Goal: Task Accomplishment & Management: Use online tool/utility

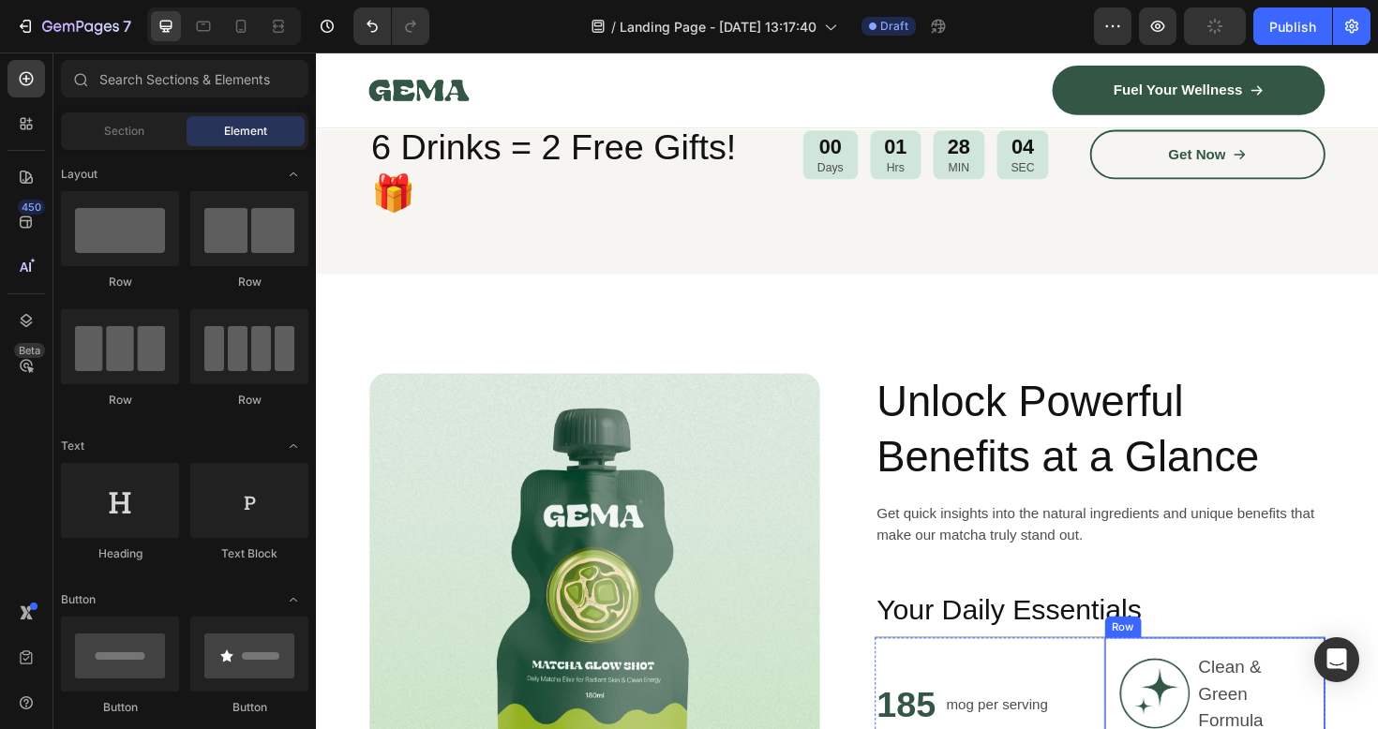
scroll to position [702, 0]
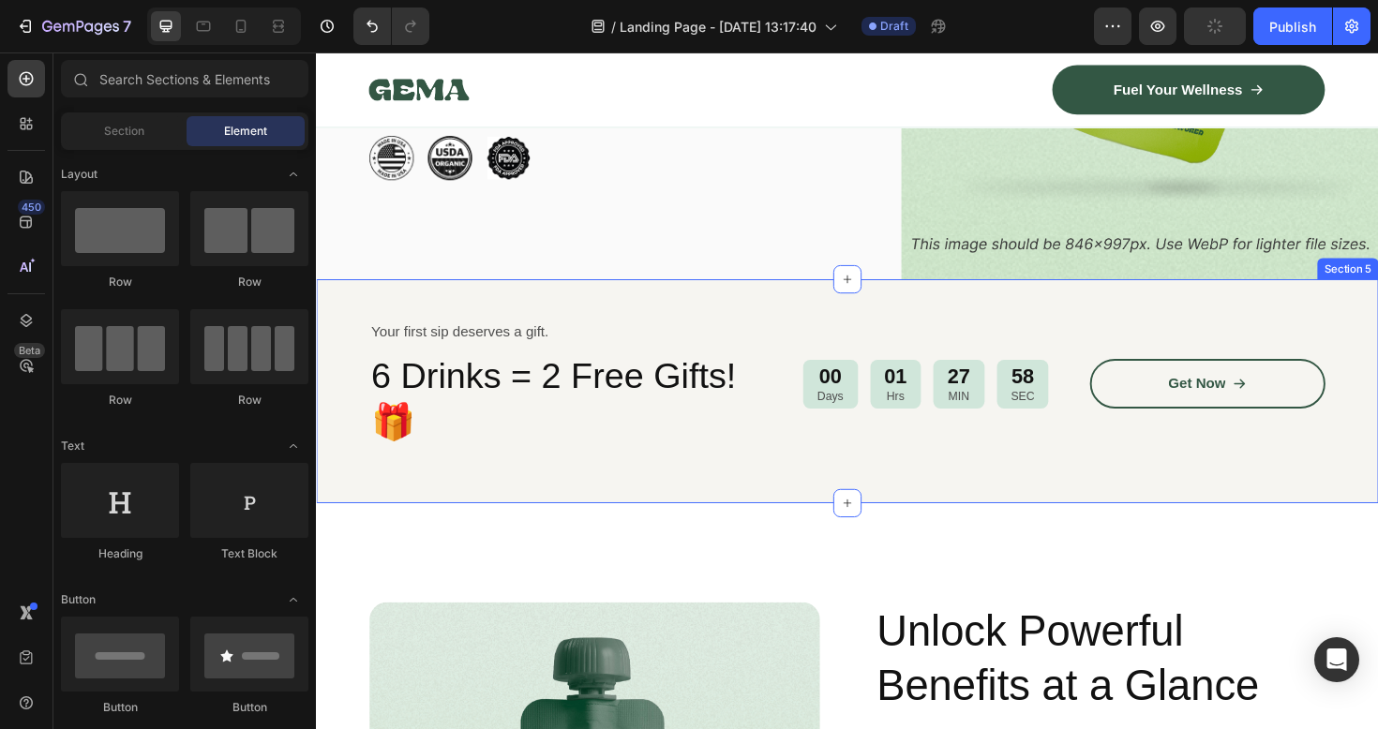
click at [493, 486] on div "Your first sip deserves a gift. Text Block 6 Drinks = 2 Free Gifts!🎁 Heading 00…" at bounding box center [878, 410] width 1125 height 237
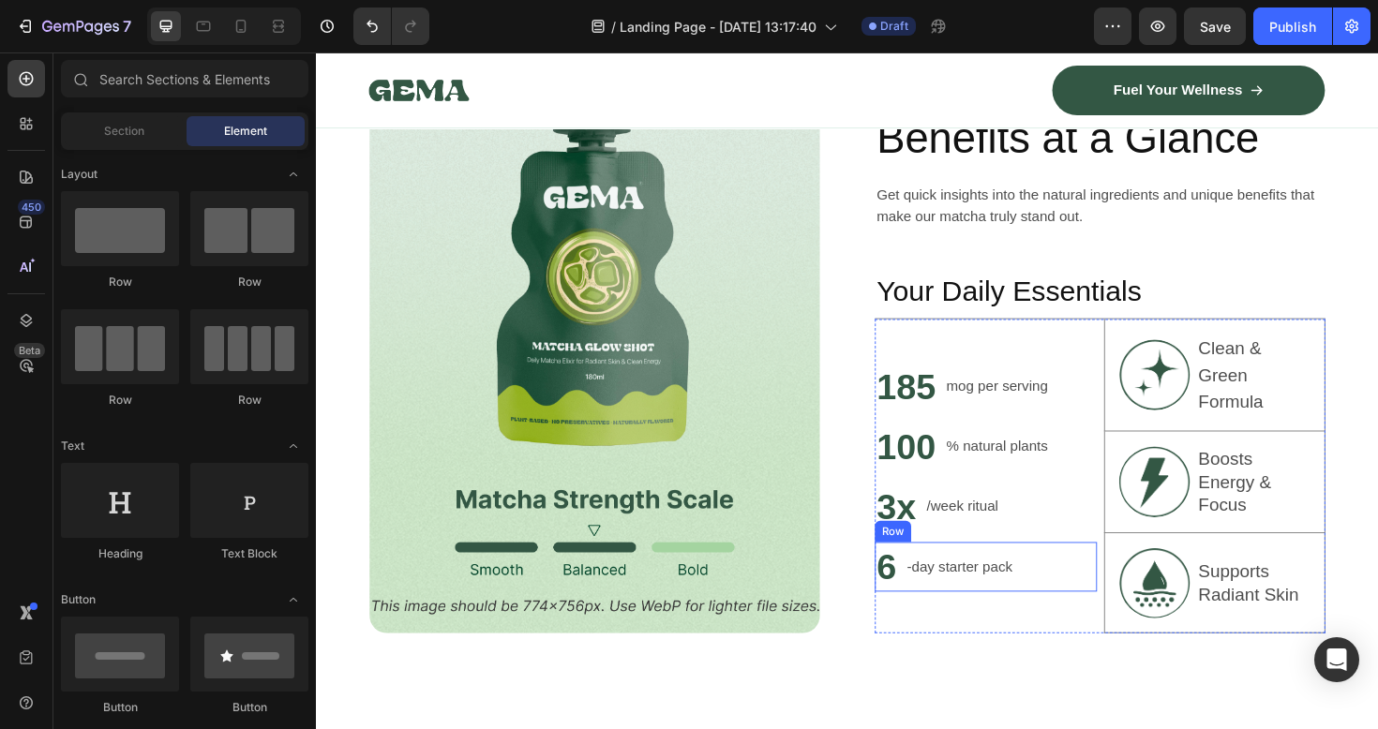
scroll to position [1012, 0]
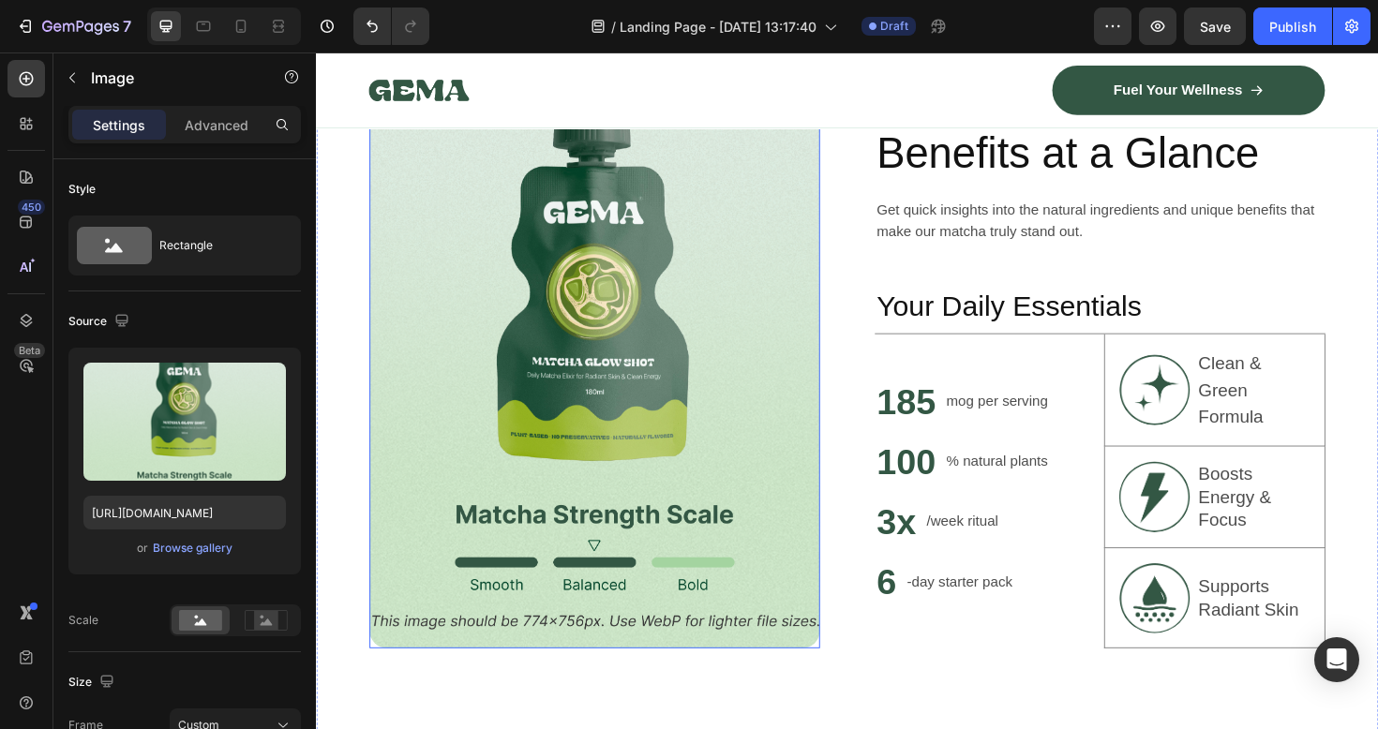
click at [612, 620] on img at bounding box center [610, 376] width 477 height 613
click at [599, 620] on img at bounding box center [610, 376] width 477 height 613
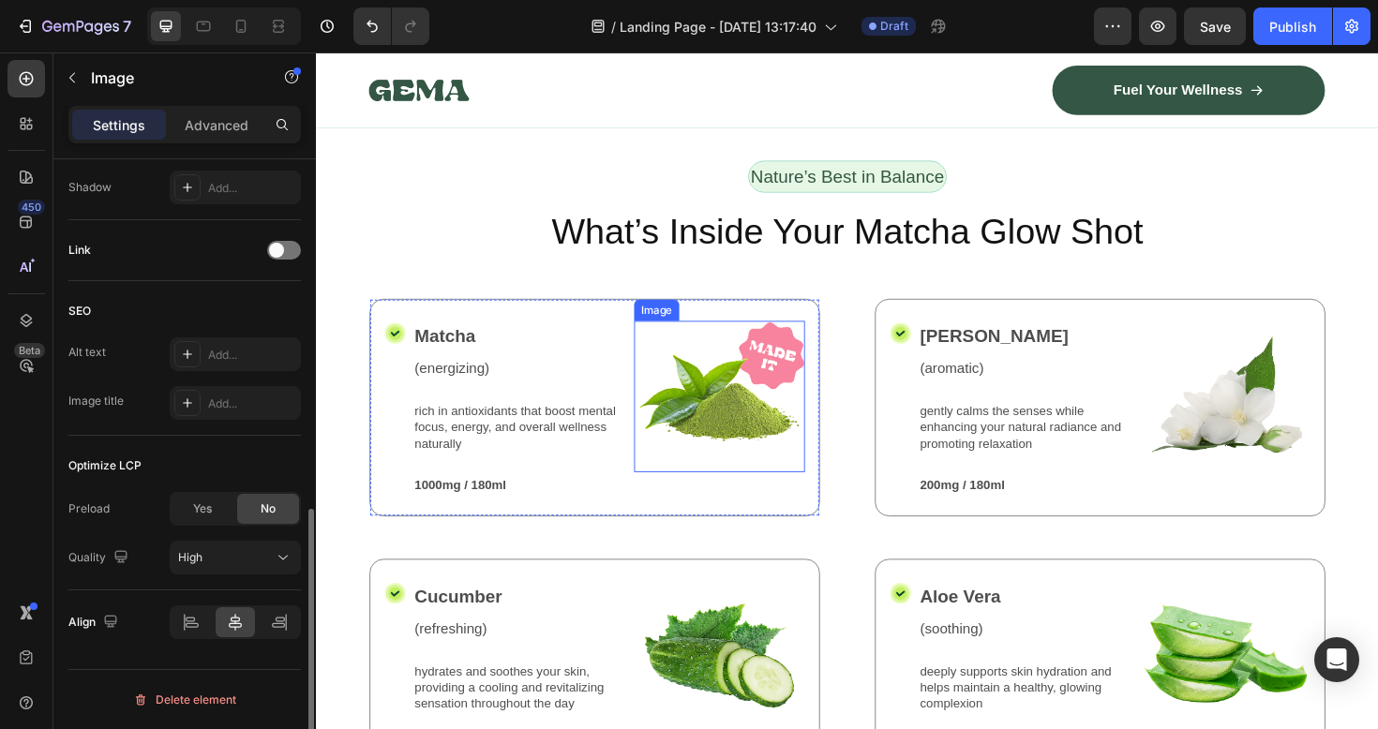
scroll to position [792, 0]
click at [721, 433] on img at bounding box center [742, 417] width 181 height 160
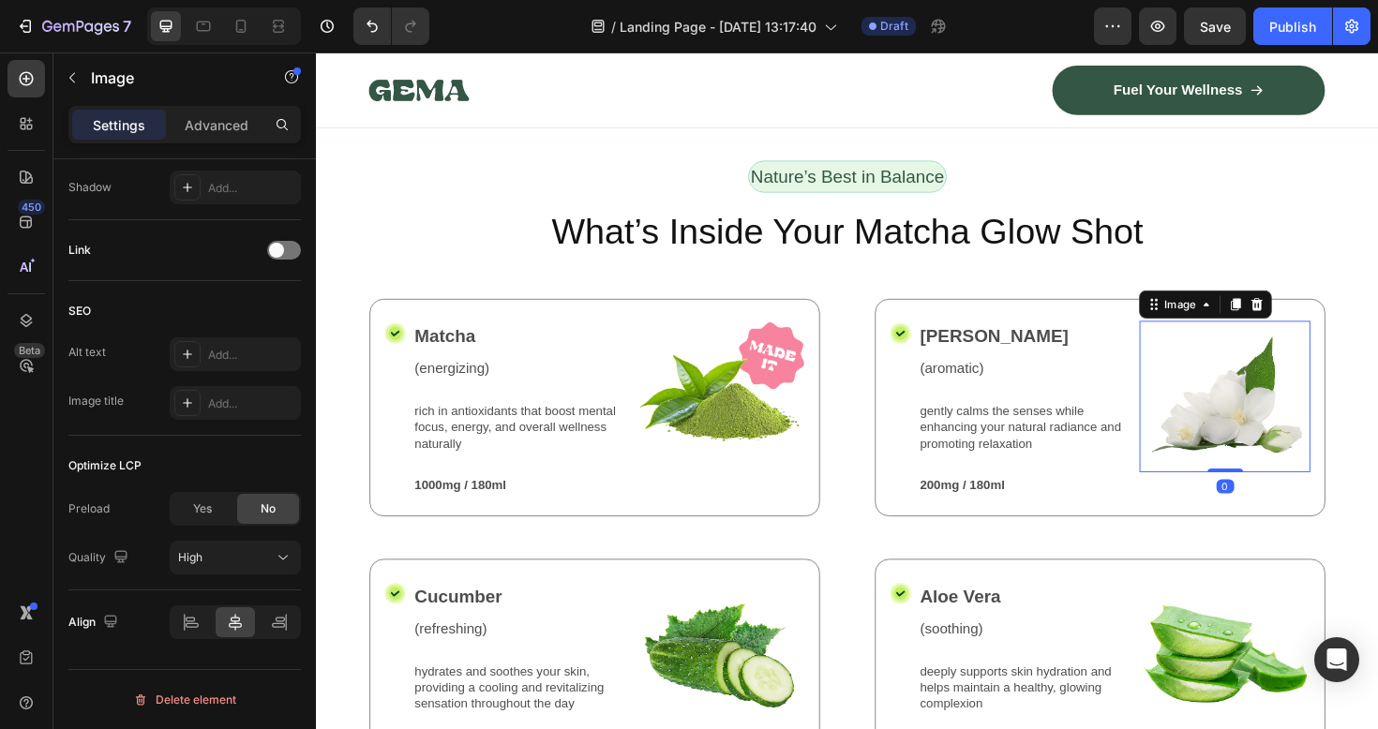
click at [1263, 425] on img at bounding box center [1278, 417] width 181 height 160
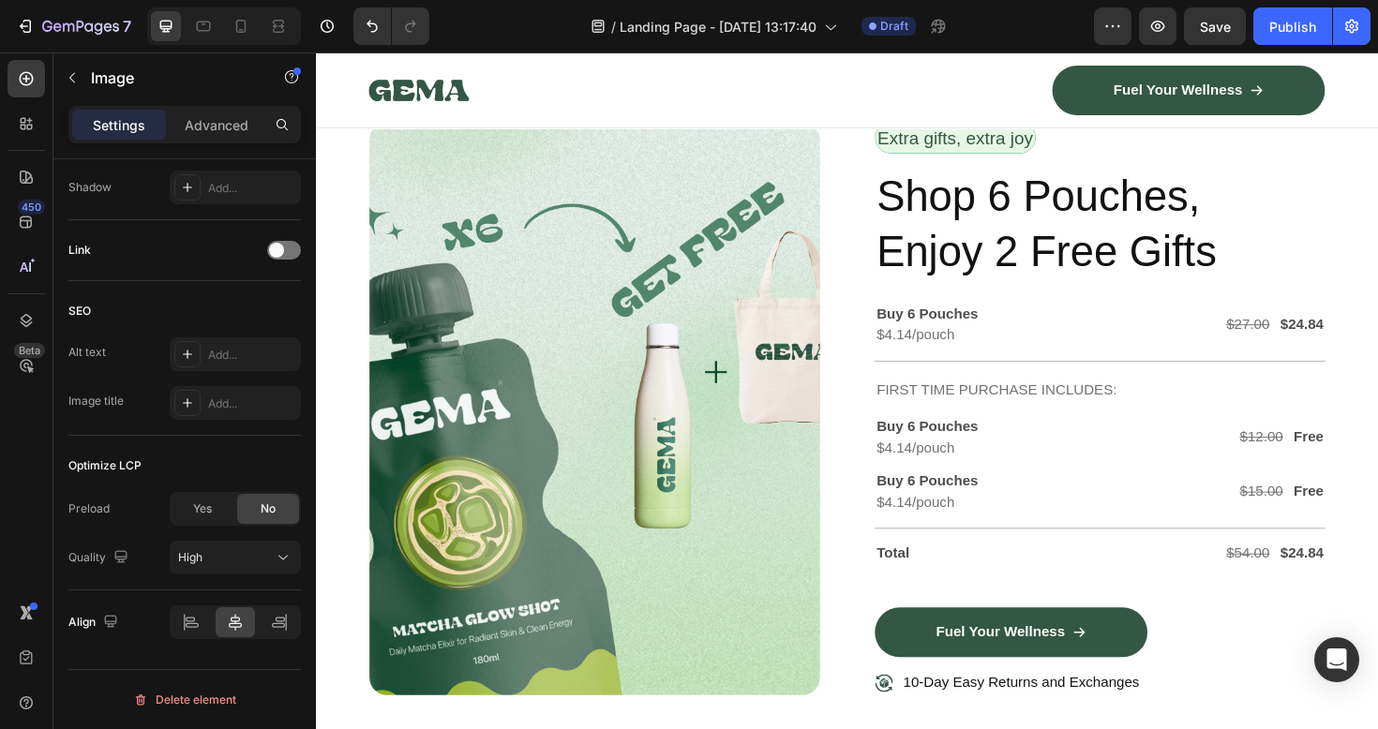
scroll to position [4783, 0]
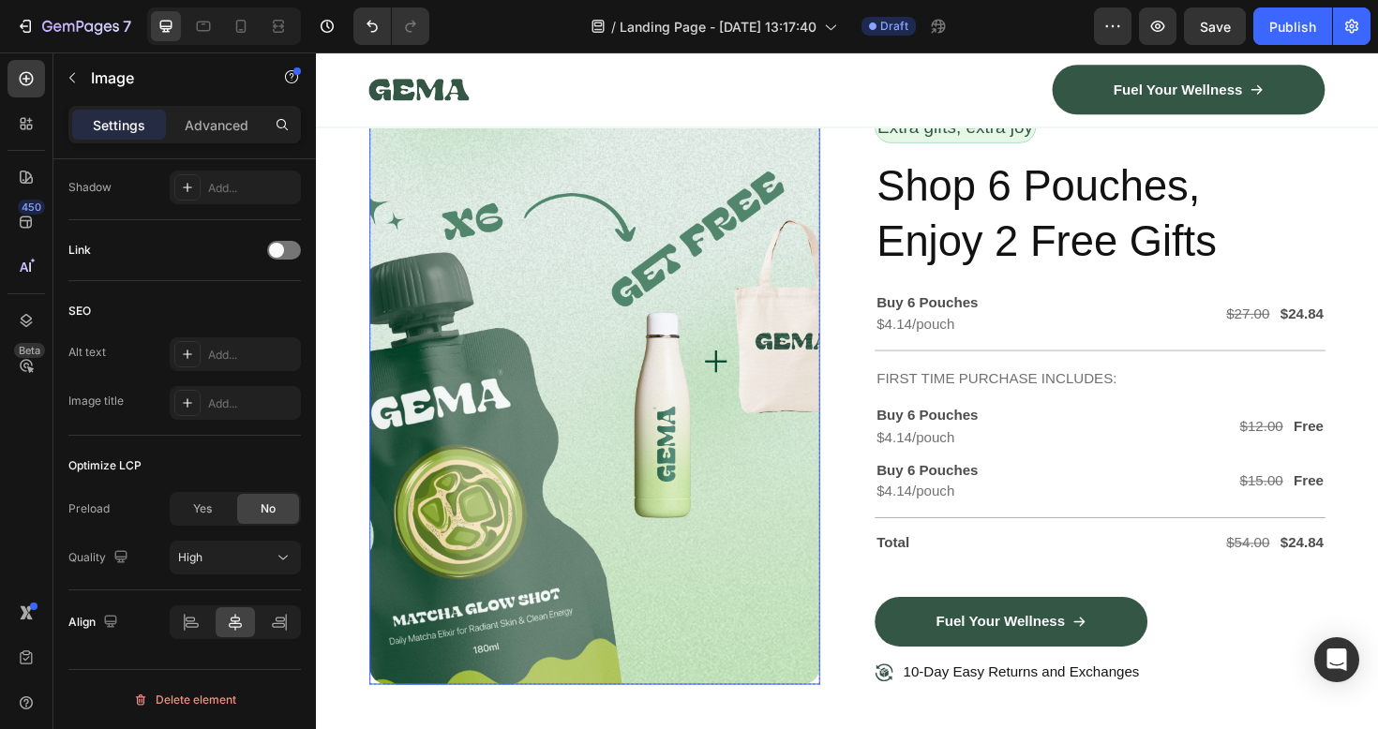
click at [702, 491] on img at bounding box center [610, 417] width 477 height 607
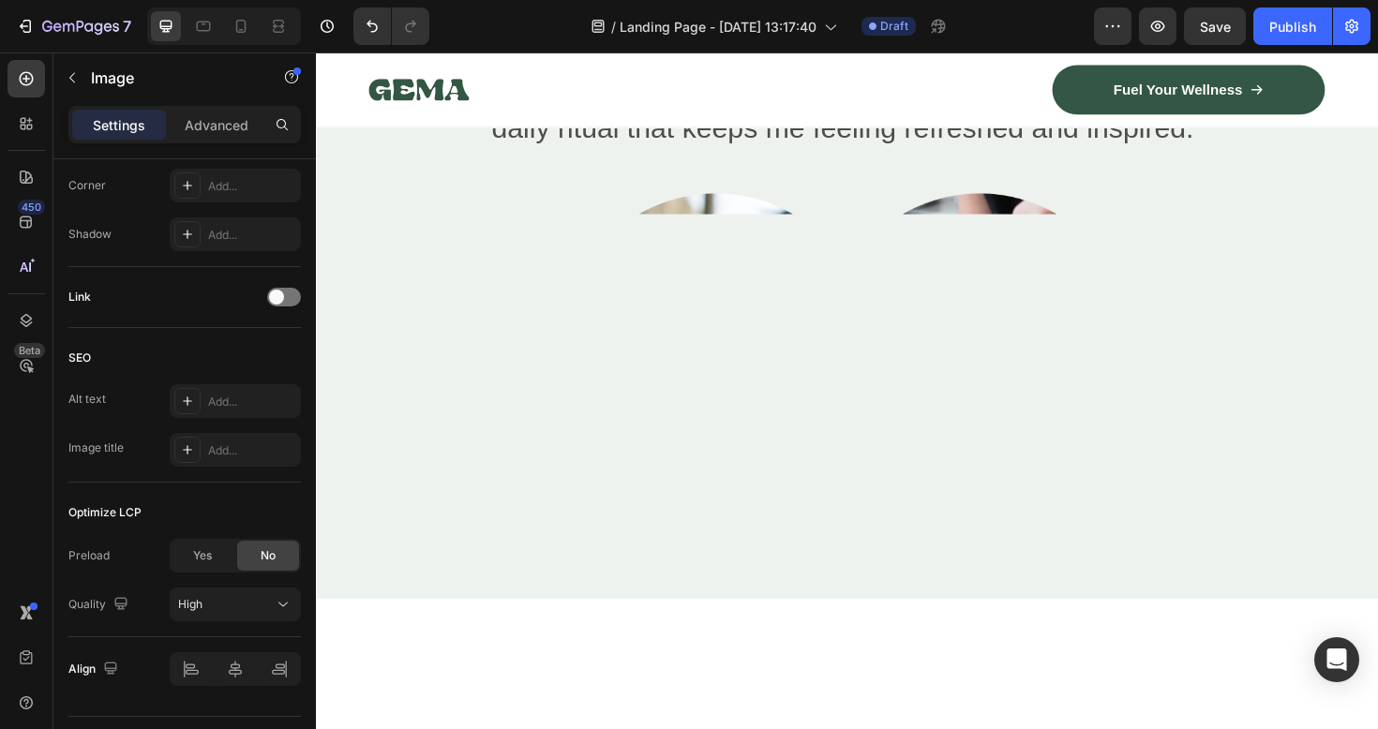
scroll to position [1150, 0]
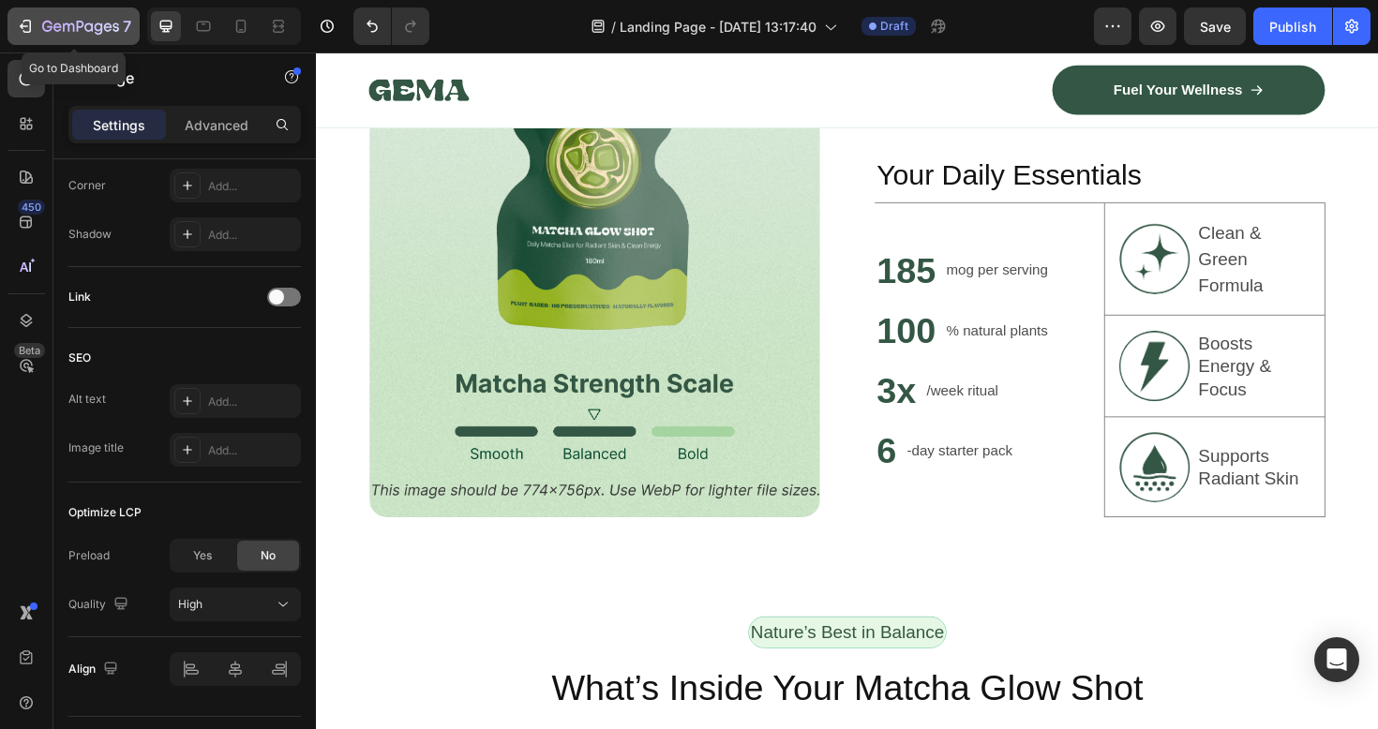
click at [29, 29] on icon "button" at bounding box center [27, 26] width 8 height 13
